Goal: Information Seeking & Learning: Learn about a topic

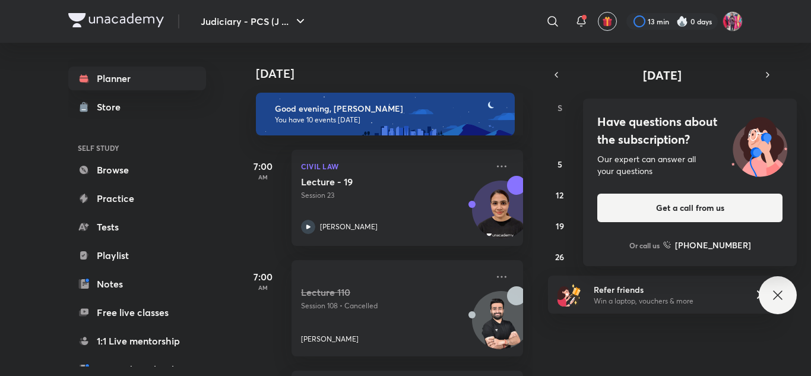
scroll to position [882, 0]
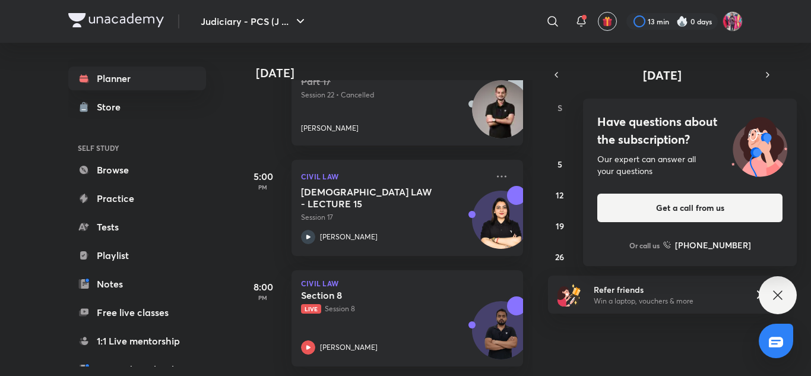
click at [97, 21] on img at bounding box center [116, 20] width 96 height 14
